Goal: Navigation & Orientation: Find specific page/section

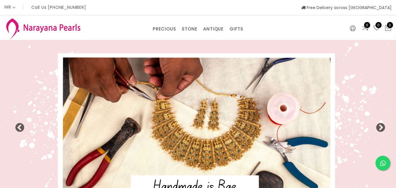
select select "INR"
click at [239, 34] on div "PRECIOUS CUSTOM MADE-GEMS PRECIOUS [PERSON_NAME] EARRINGS / JHUMKAS NECKLACE AN…" at bounding box center [198, 27] width 396 height 25
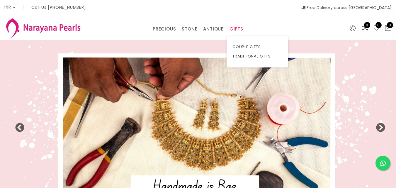
click at [241, 30] on link "GIFTS" at bounding box center [237, 29] width 14 height 9
click at [250, 55] on link "TRADITIONAL GIFTS" at bounding box center [257, 56] width 50 height 9
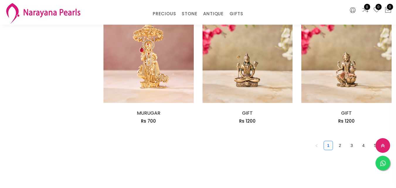
scroll to position [791, 0]
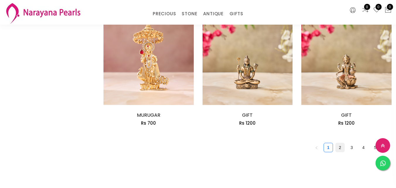
click at [336, 143] on link "2" at bounding box center [340, 147] width 9 height 9
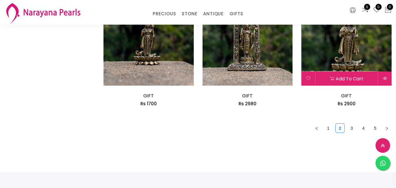
scroll to position [807, 0]
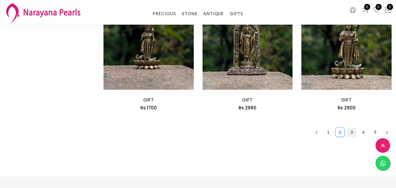
click at [347, 128] on link "3" at bounding box center [351, 132] width 9 height 9
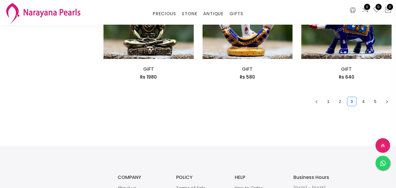
scroll to position [777, 0]
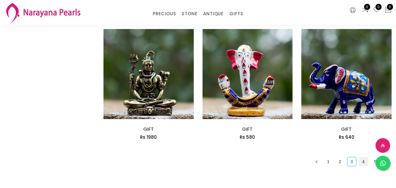
click at [359, 157] on link "4" at bounding box center [363, 161] width 9 height 9
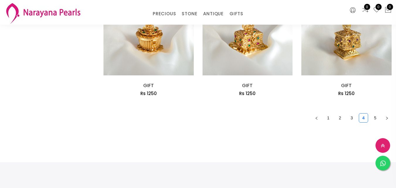
scroll to position [762, 0]
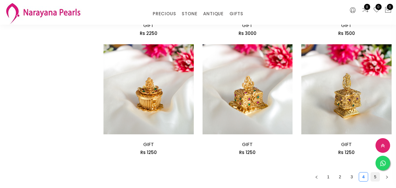
click at [371, 172] on link "5" at bounding box center [375, 176] width 9 height 9
